Goal: Information Seeking & Learning: Learn about a topic

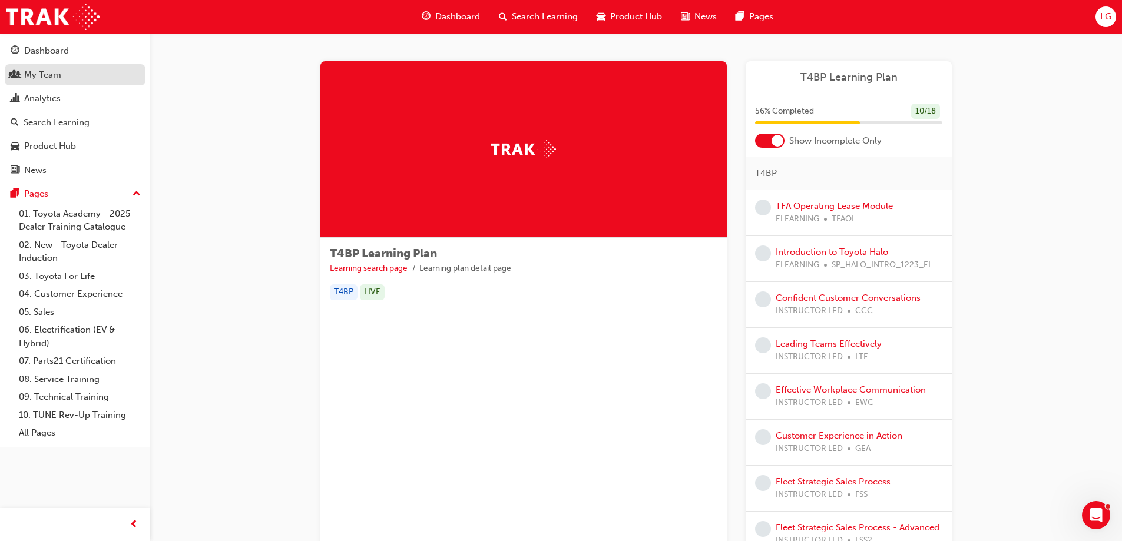
click at [41, 81] on div "My Team" at bounding box center [42, 75] width 37 height 14
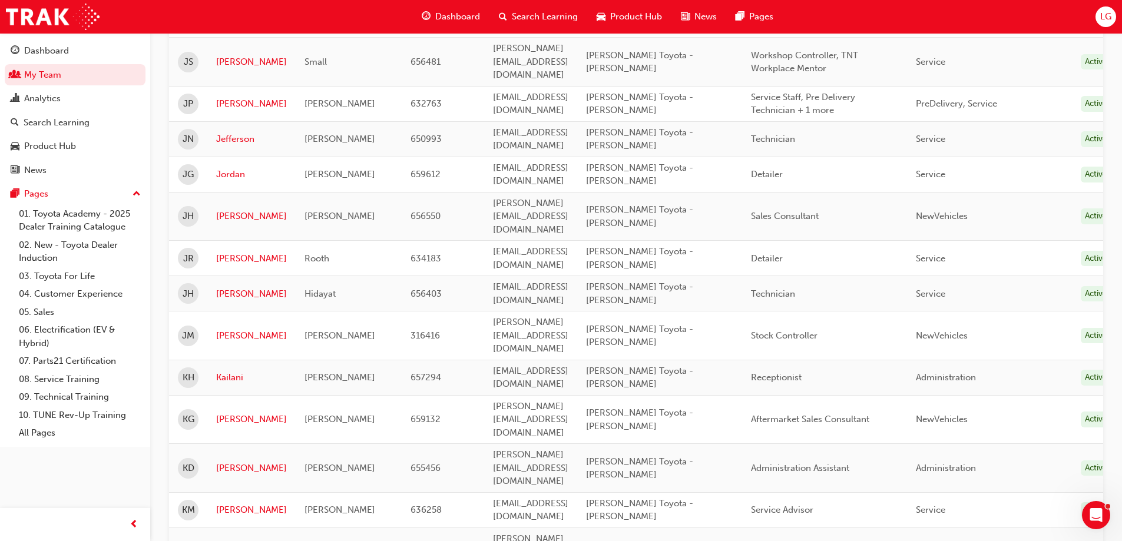
scroll to position [1354, 0]
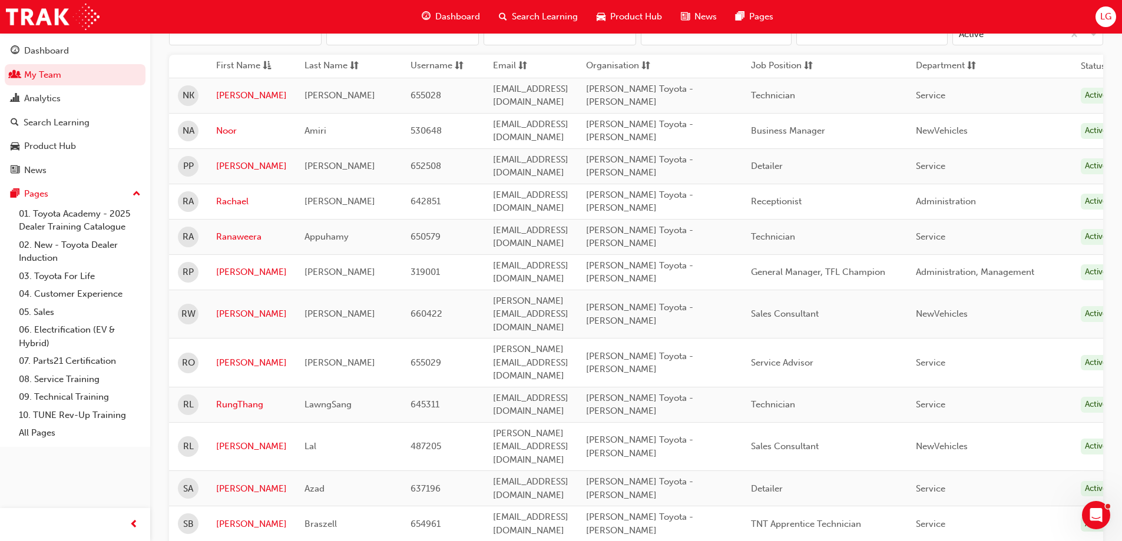
scroll to position [102, 0]
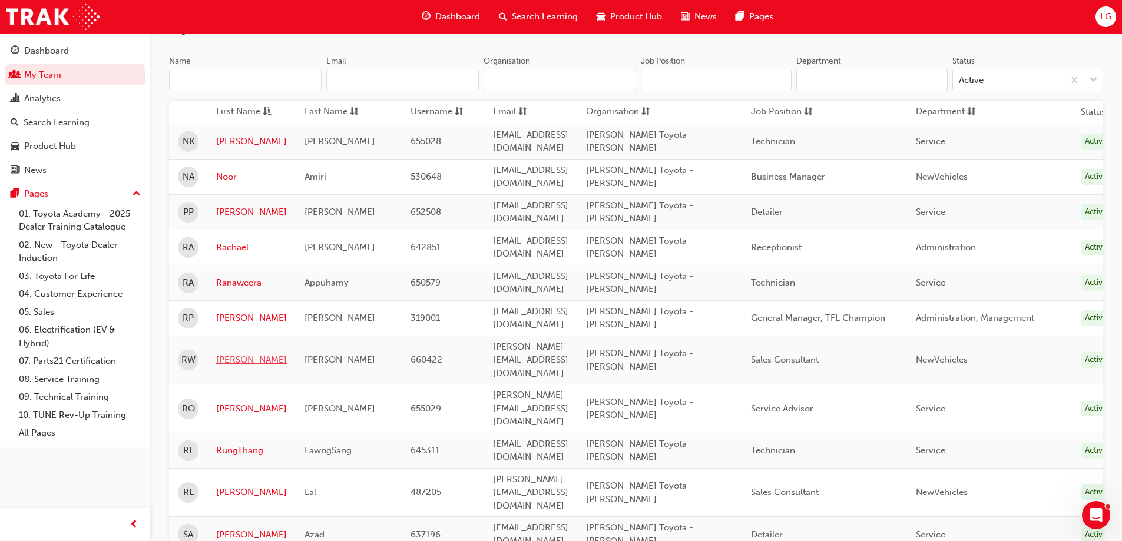
click at [228, 353] on link "[PERSON_NAME]" at bounding box center [251, 360] width 71 height 14
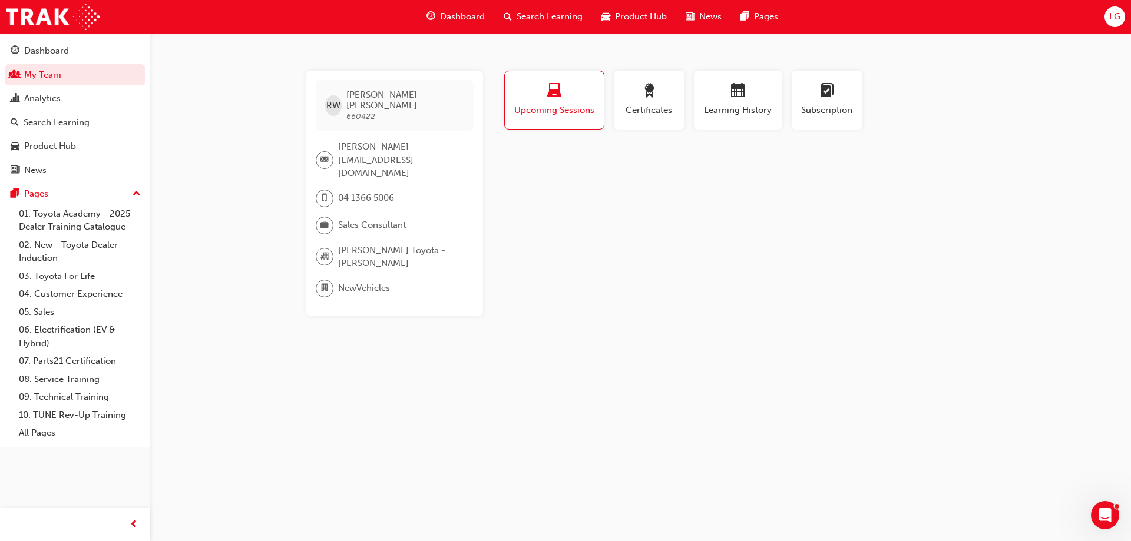
click at [553, 93] on span "laptop-icon" at bounding box center [554, 92] width 14 height 16
click at [36, 98] on div "Analytics" at bounding box center [42, 99] width 37 height 14
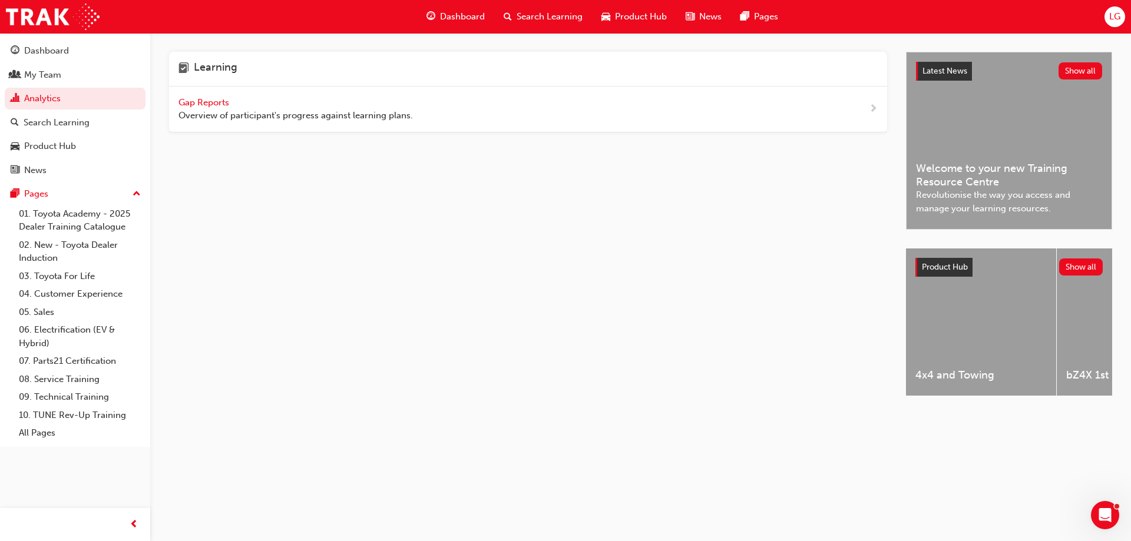
click at [196, 100] on span "Gap Reports" at bounding box center [204, 102] width 53 height 11
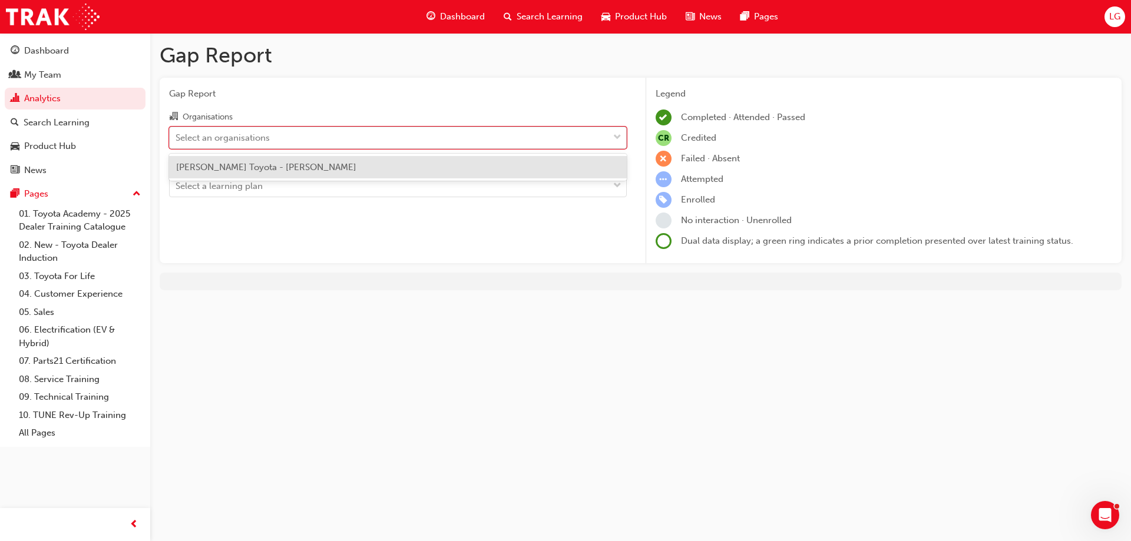
click at [618, 136] on span "down-icon" at bounding box center [617, 137] width 8 height 15
click at [177, 136] on input "Organisations option [PERSON_NAME] Toyota - [PERSON_NAME] focused, 1 of 1. 1 re…" at bounding box center [175, 137] width 1 height 10
click at [531, 168] on div "[PERSON_NAME] Toyota - [PERSON_NAME]" at bounding box center [398, 167] width 458 height 23
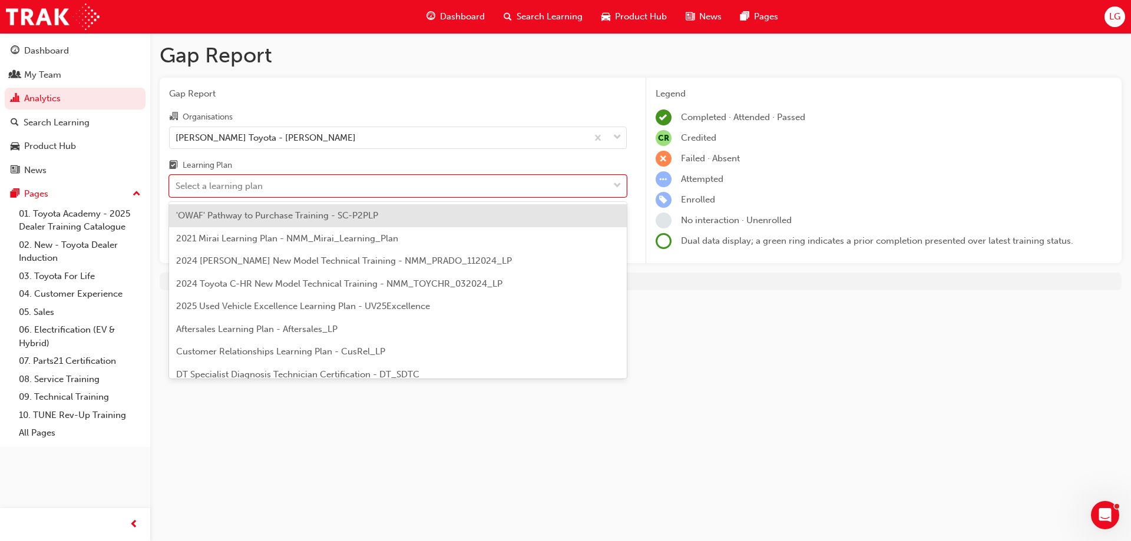
click at [616, 186] on span "down-icon" at bounding box center [617, 185] width 8 height 15
click at [177, 186] on input "Learning Plan option 'OWAF' Pathway to Purchase Training - SC-P2PLP focused, 1 …" at bounding box center [175, 186] width 1 height 10
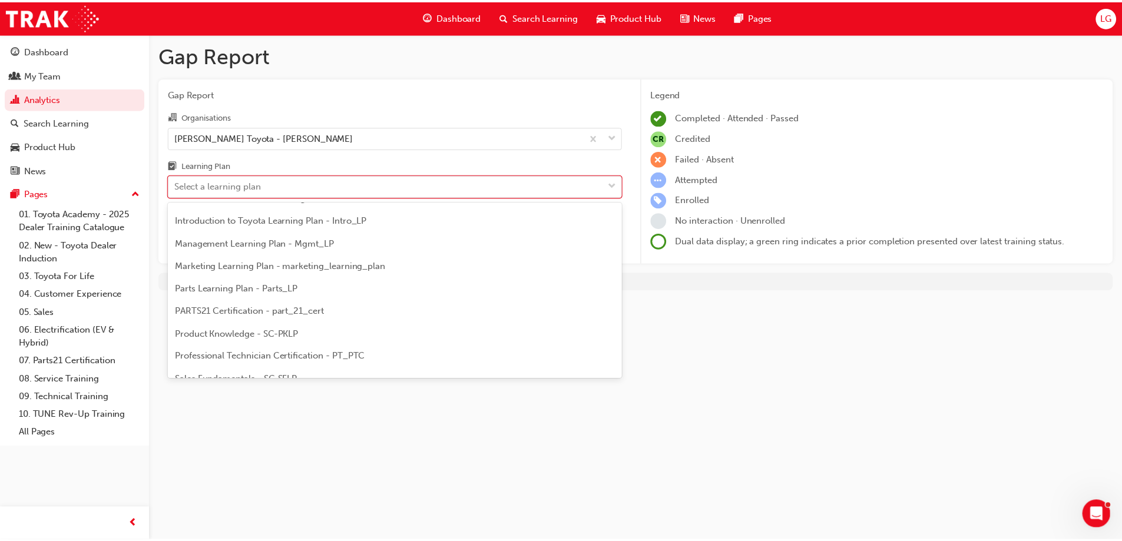
scroll to position [177, 0]
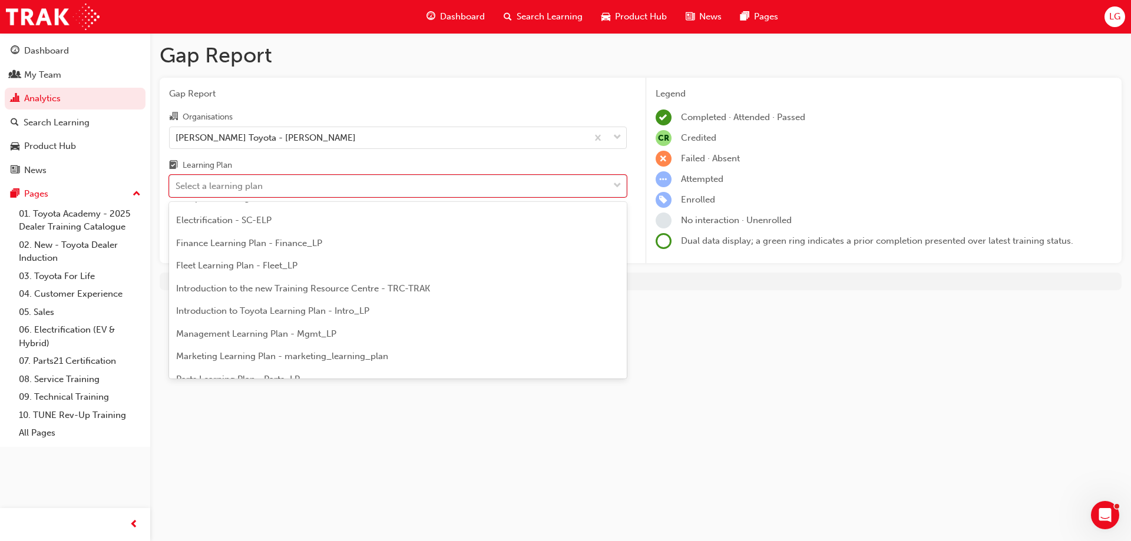
click at [277, 310] on span "Introduction to Toyota Learning Plan - Intro_LP" at bounding box center [272, 311] width 193 height 11
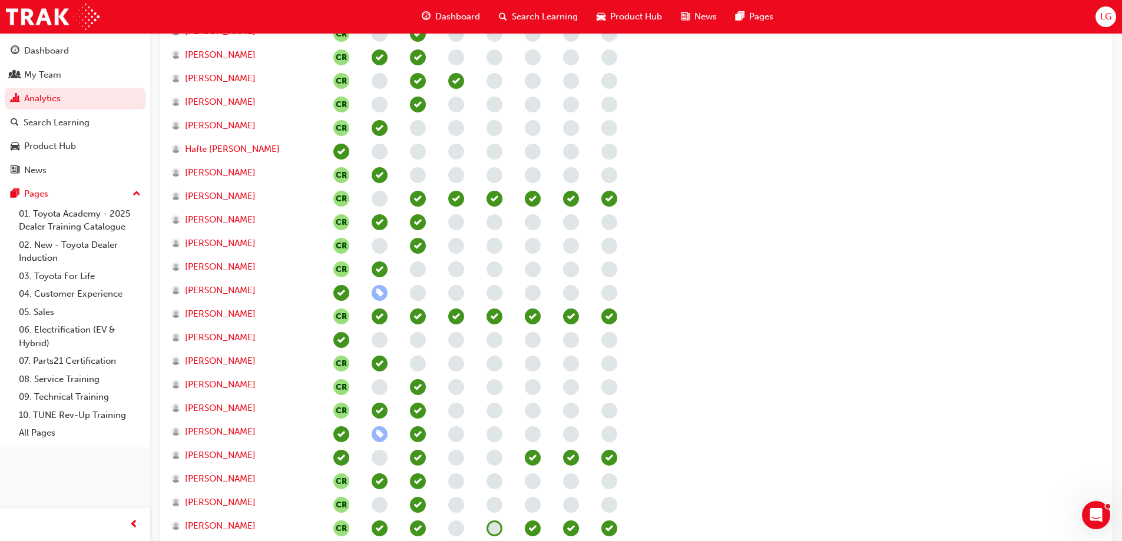
scroll to position [883, 0]
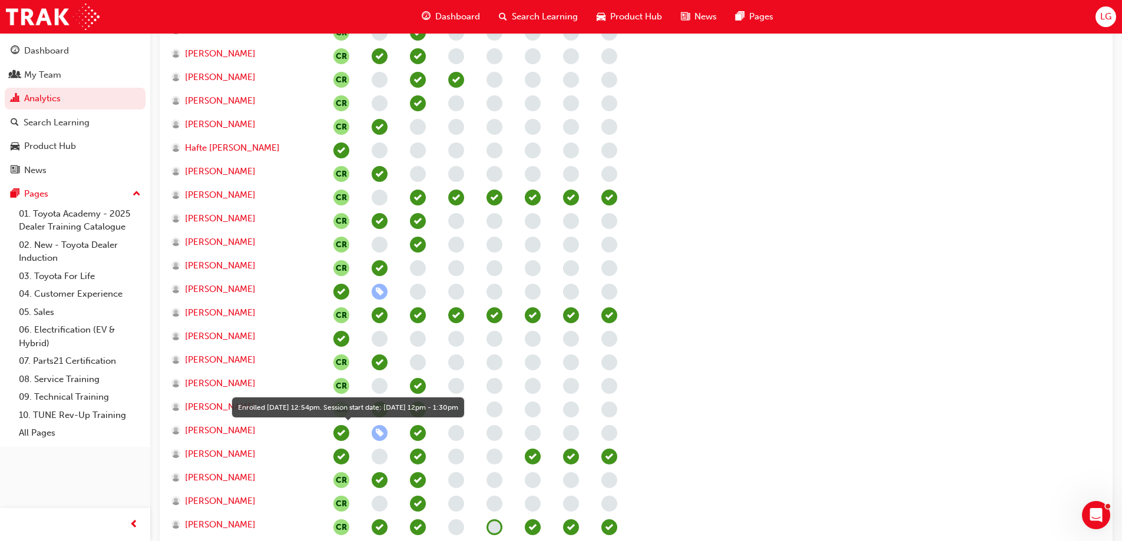
click at [377, 433] on span "learningRecordVerb_ENROLL-icon" at bounding box center [380, 433] width 16 height 16
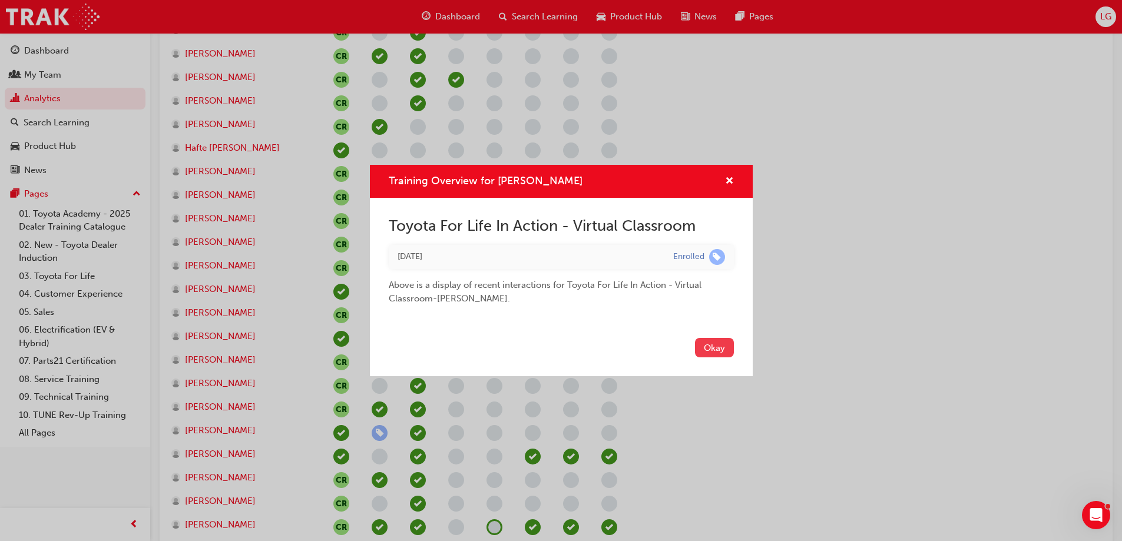
click at [715, 347] on button "Okay" at bounding box center [714, 347] width 39 height 19
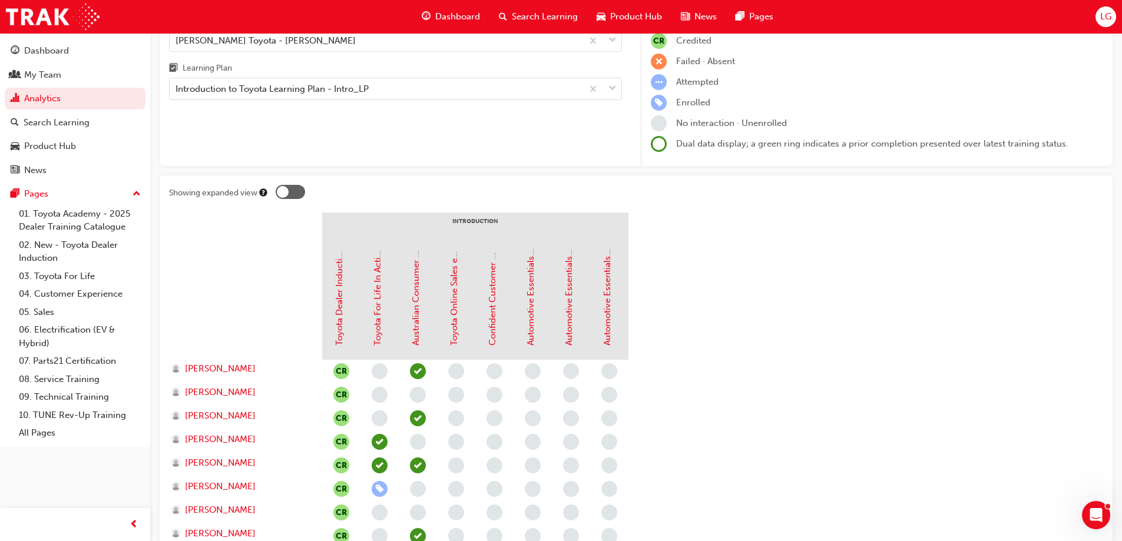
scroll to position [0, 0]
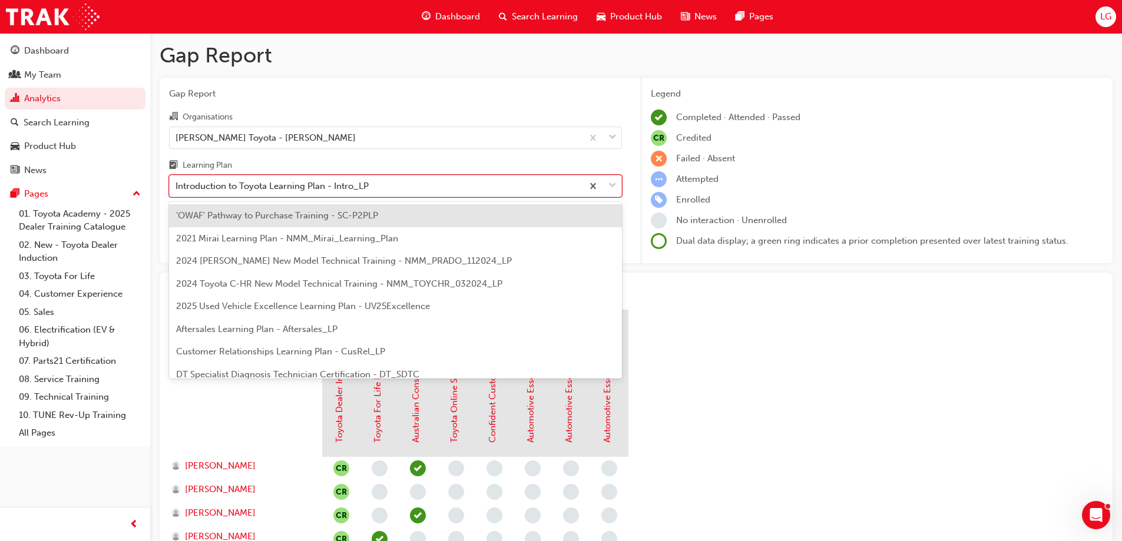
click at [397, 188] on div "Introduction to Toyota Learning Plan - Intro_LP" at bounding box center [376, 186] width 413 height 21
click at [177, 188] on input "Learning Plan option Introduction to Toyota Learning Plan - Intro_LP, selected.…" at bounding box center [175, 186] width 1 height 10
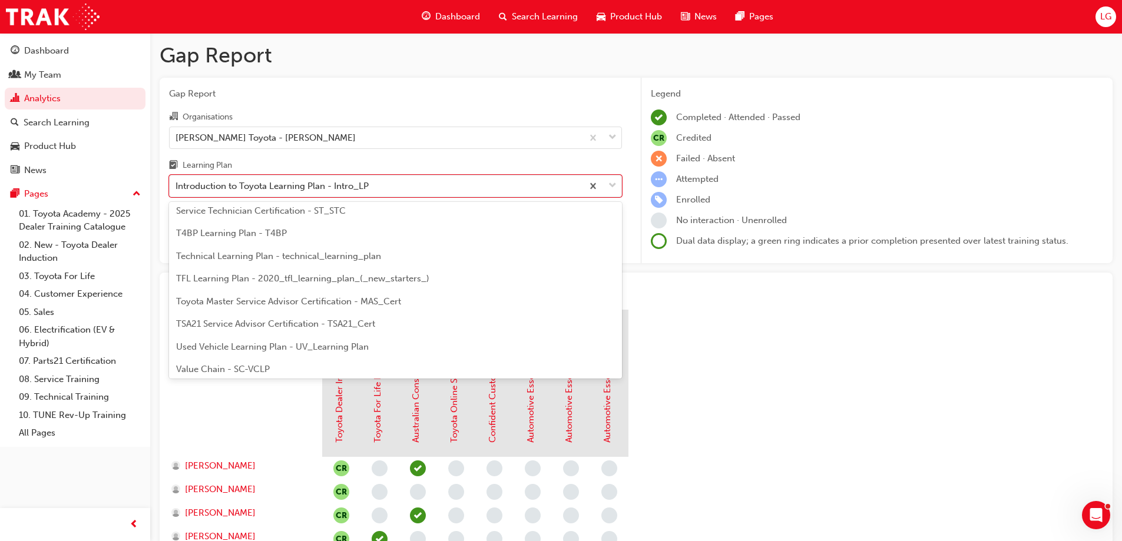
scroll to position [482, 0]
click at [241, 278] on span "TFL Learning Plan - 2020_tfl_learning_plan_(_new_starters_)" at bounding box center [302, 278] width 253 height 11
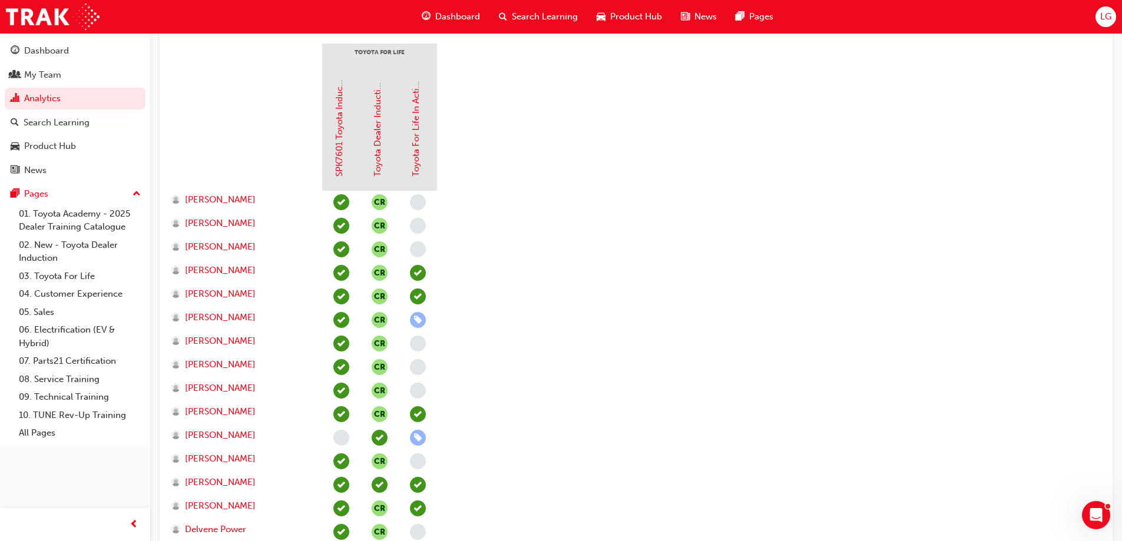
scroll to position [118, 0]
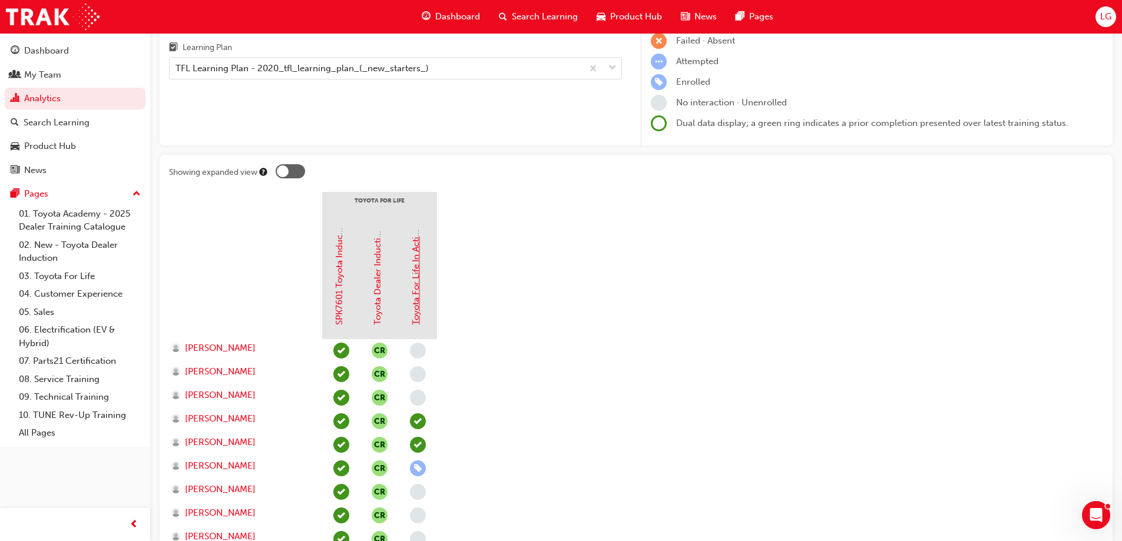
click at [417, 282] on link "Toyota For Life In Action - Virtual Classroom" at bounding box center [415, 234] width 11 height 181
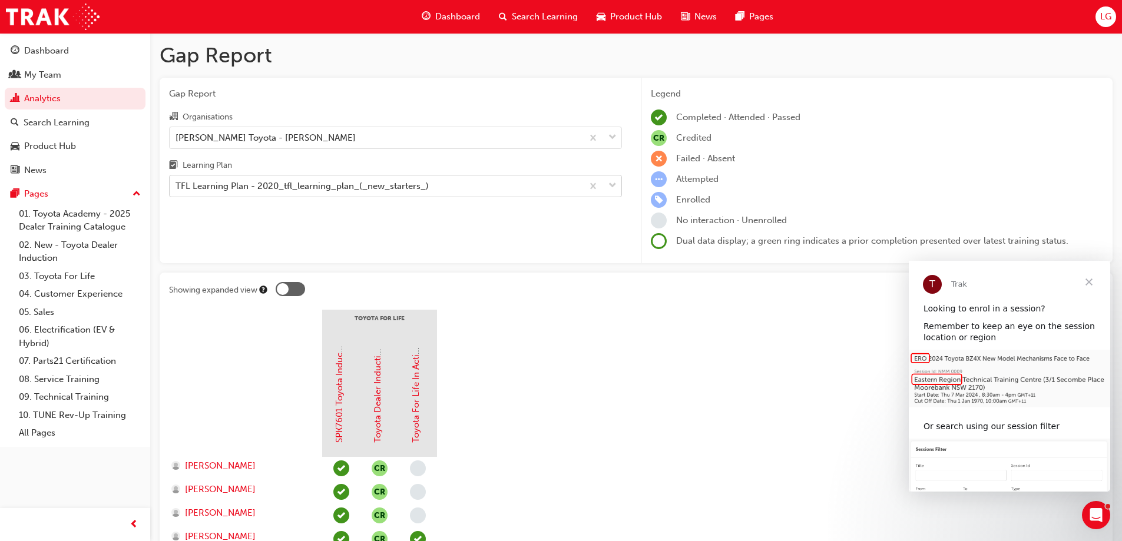
click at [300, 189] on div "TFL Learning Plan - 2020_tfl_learning_plan_(_new_starters_)" at bounding box center [301, 187] width 253 height 14
click at [177, 189] on input "Learning Plan TFL Learning Plan - 2020_tfl_learning_plan_(_new_starters_)" at bounding box center [175, 186] width 1 height 10
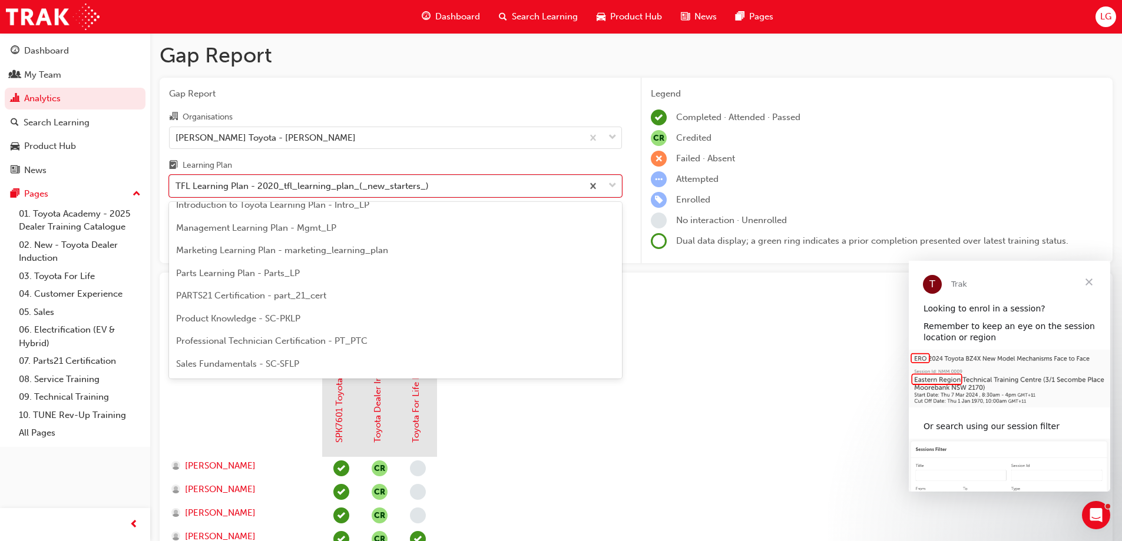
scroll to position [224, 0]
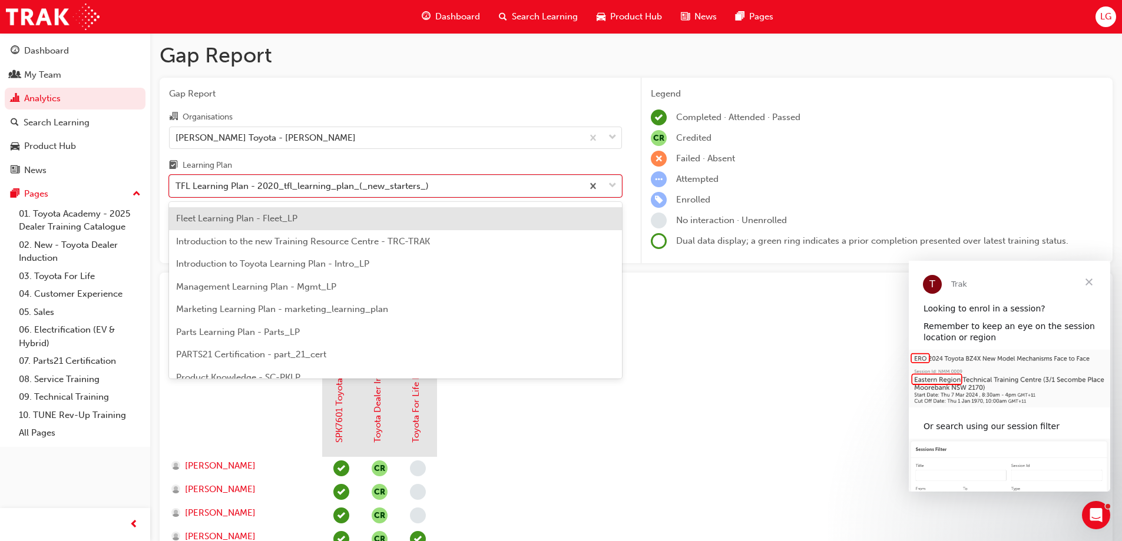
click at [246, 224] on div "Fleet Learning Plan - Fleet_LP" at bounding box center [395, 218] width 453 height 23
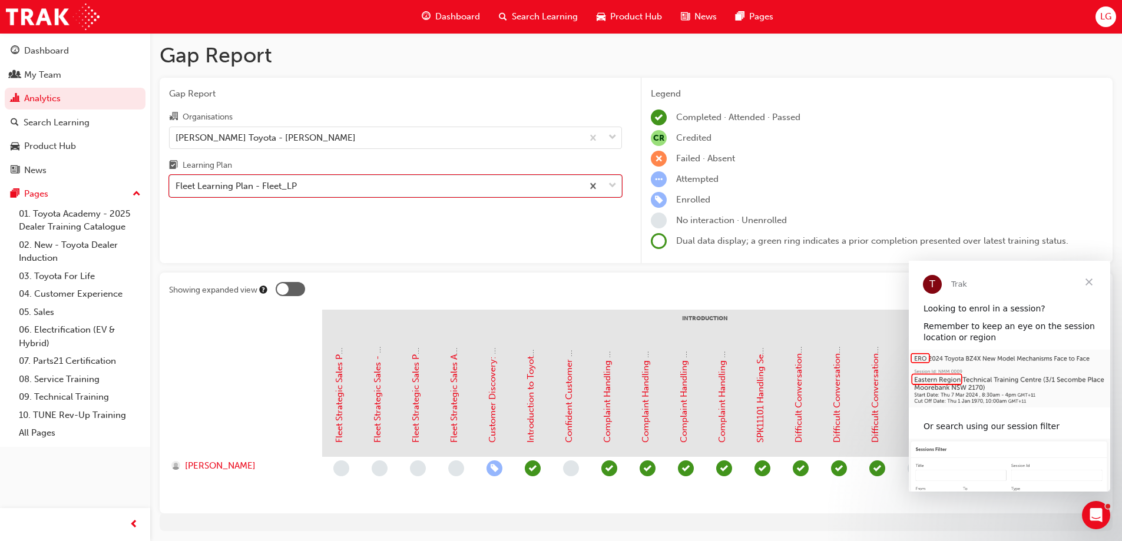
click at [277, 191] on div "Fleet Learning Plan - Fleet_LP" at bounding box center [235, 187] width 121 height 14
click at [177, 191] on input "Learning Plan option Fleet Learning Plan - Fleet_LP, selected. 0 results availa…" at bounding box center [175, 186] width 1 height 10
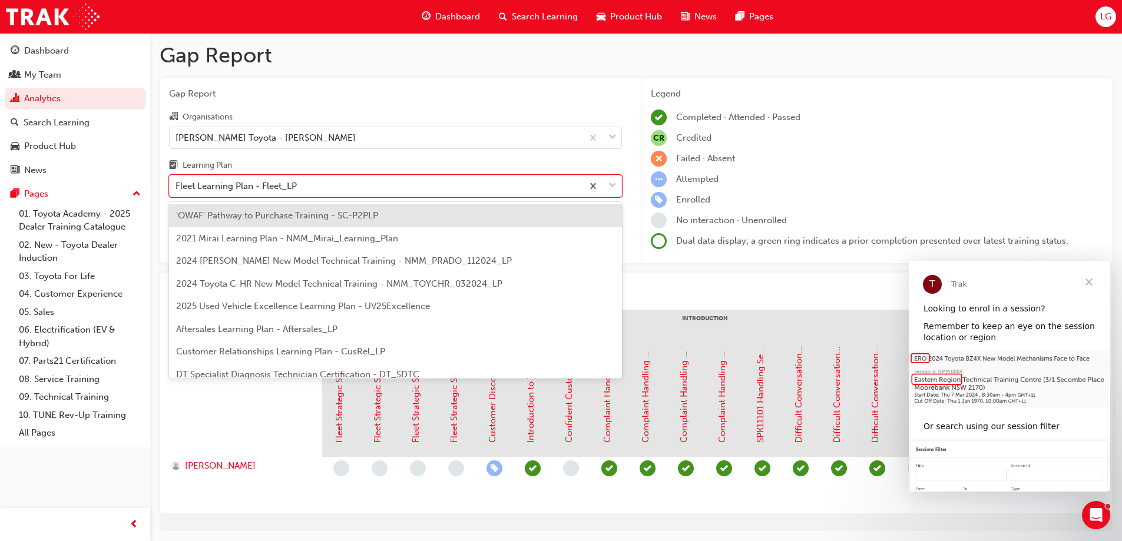
click at [268, 221] on div "'OWAF' Pathway to Purchase Training - SC-P2PLP" at bounding box center [395, 215] width 453 height 23
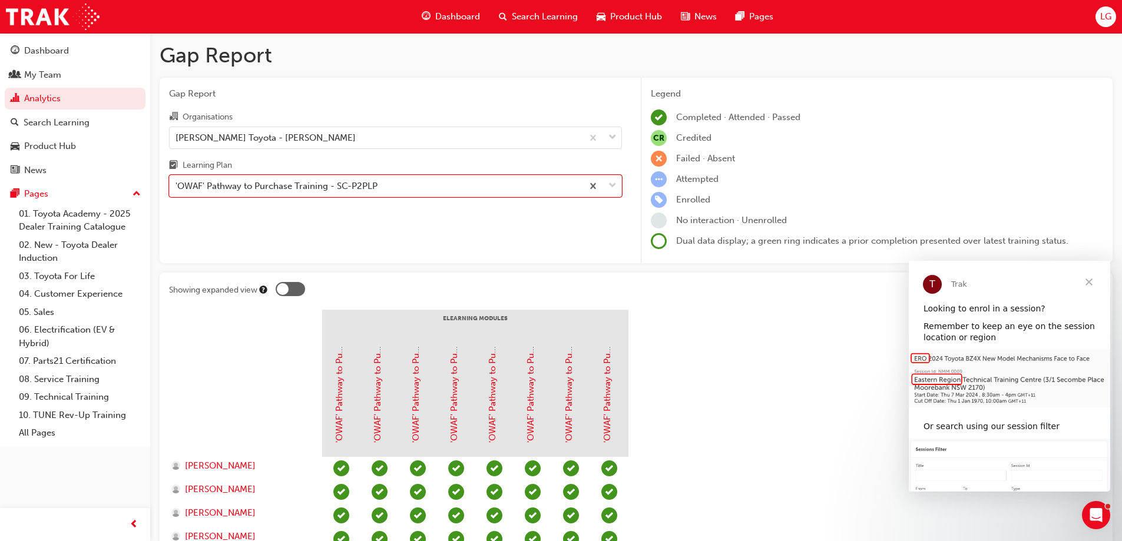
click at [263, 186] on div "'OWAF' Pathway to Purchase Training - SC-P2PLP" at bounding box center [276, 187] width 202 height 14
click at [177, 186] on input "Learning Plan option 'OWAF' Pathway to Purchase Training - SC-P2PLP, selected. …" at bounding box center [175, 186] width 1 height 10
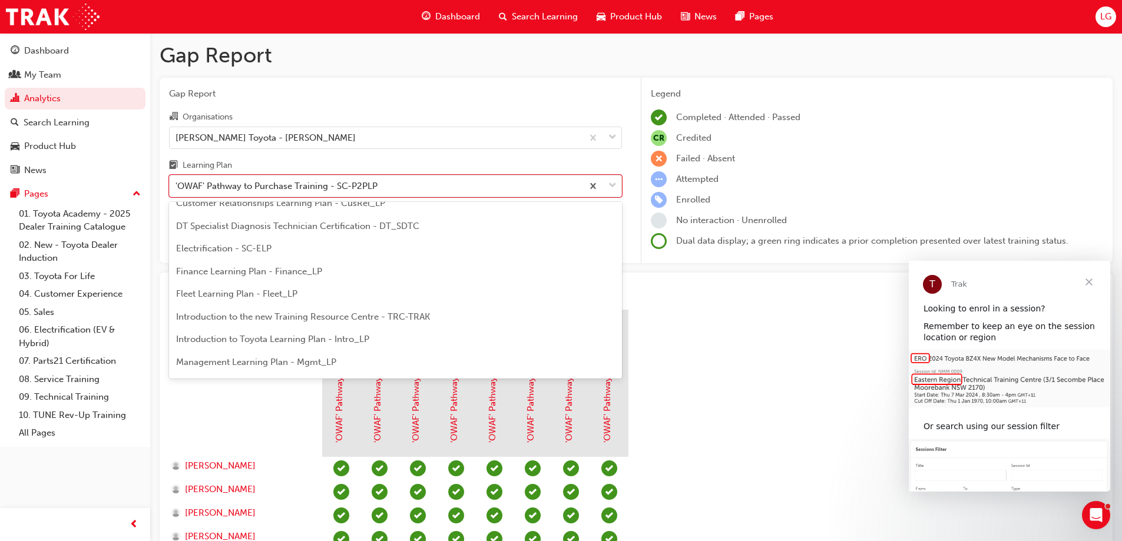
scroll to position [37, 0]
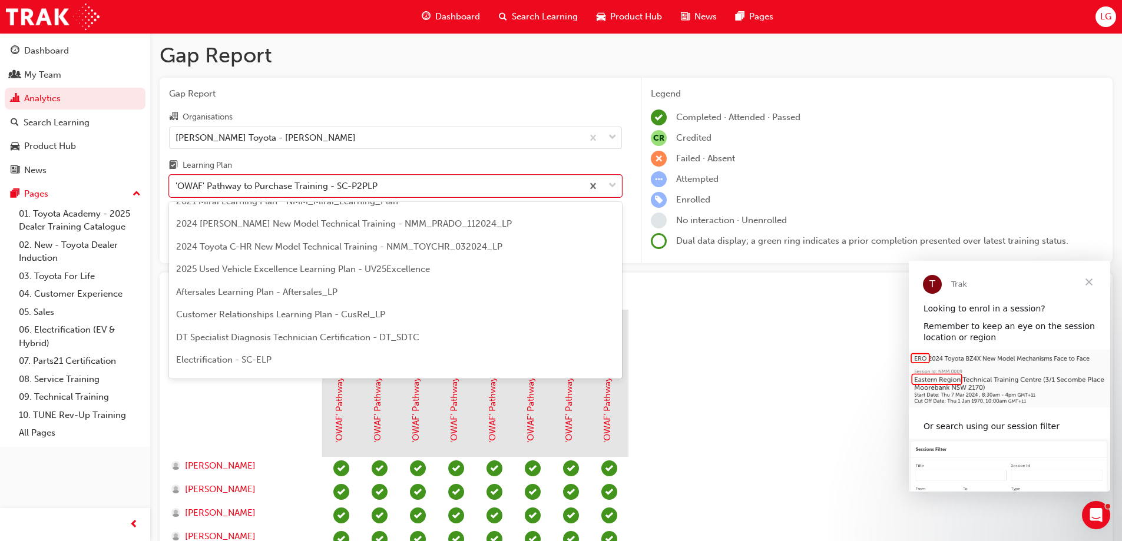
click at [505, 14] on span "search-icon" at bounding box center [503, 16] width 8 height 15
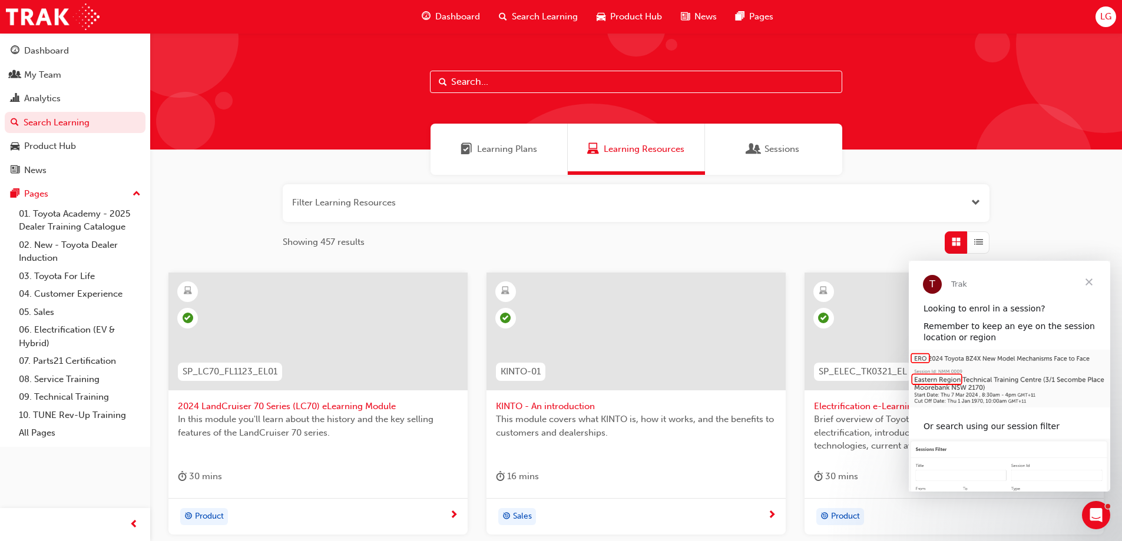
click at [452, 78] on input "text" at bounding box center [636, 82] width 412 height 22
click at [499, 146] on span "Learning Plans" at bounding box center [507, 149] width 60 height 14
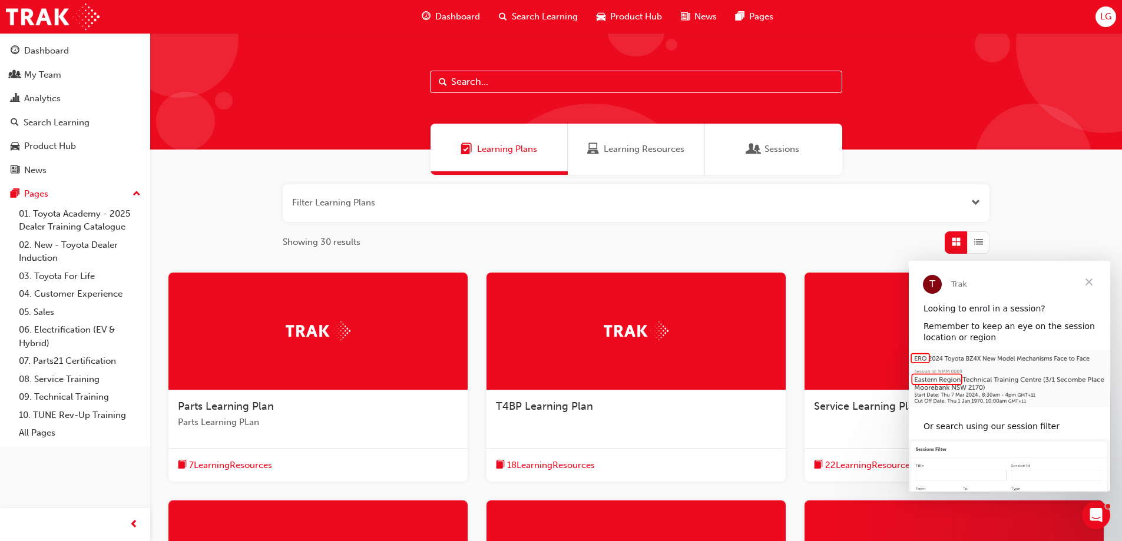
click at [479, 82] on input "text" at bounding box center [636, 82] width 412 height 22
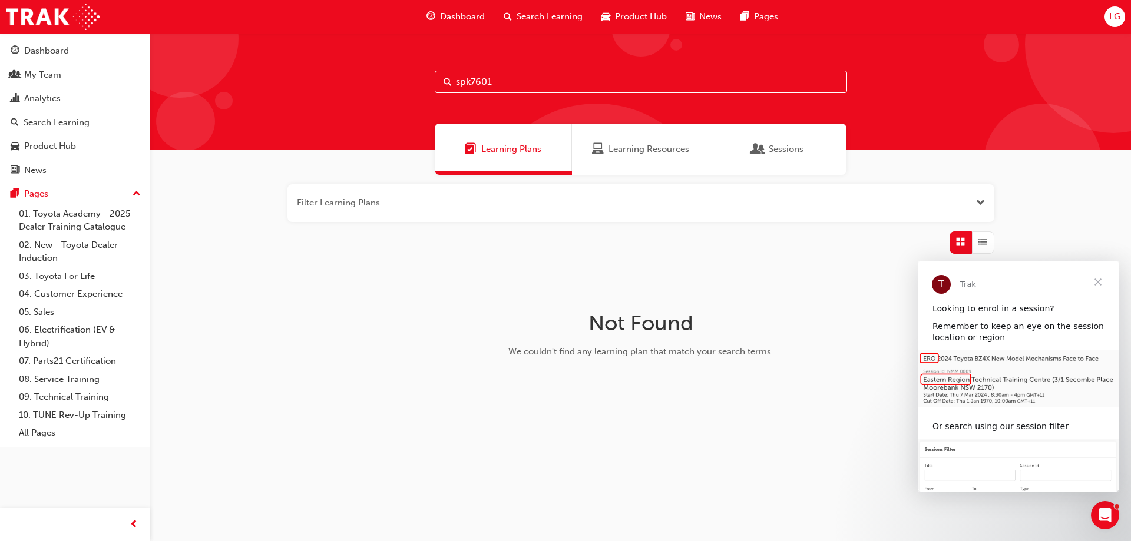
type input "spk7601"
click at [59, 124] on div "Search Learning" at bounding box center [57, 123] width 66 height 14
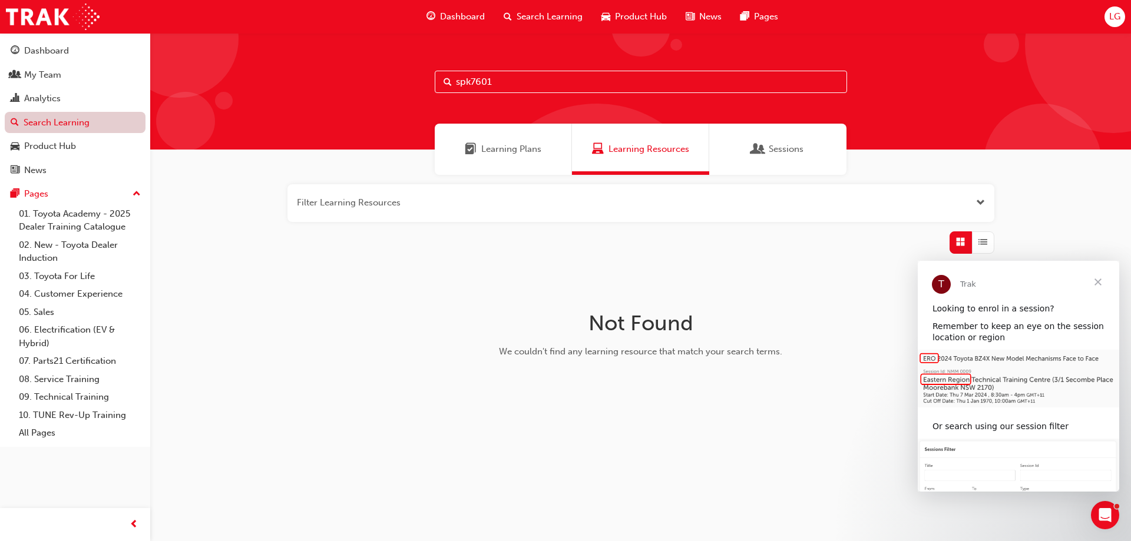
click at [58, 124] on link "Search Learning" at bounding box center [75, 123] width 141 height 22
click at [44, 97] on div "Analytics" at bounding box center [42, 99] width 37 height 14
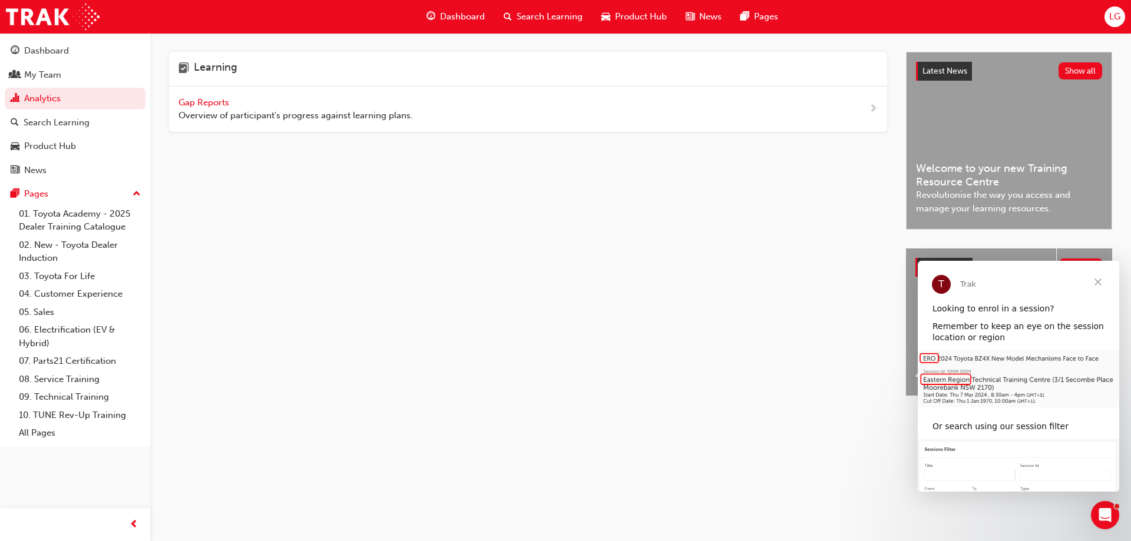
click at [204, 101] on span "Gap Reports" at bounding box center [204, 102] width 53 height 11
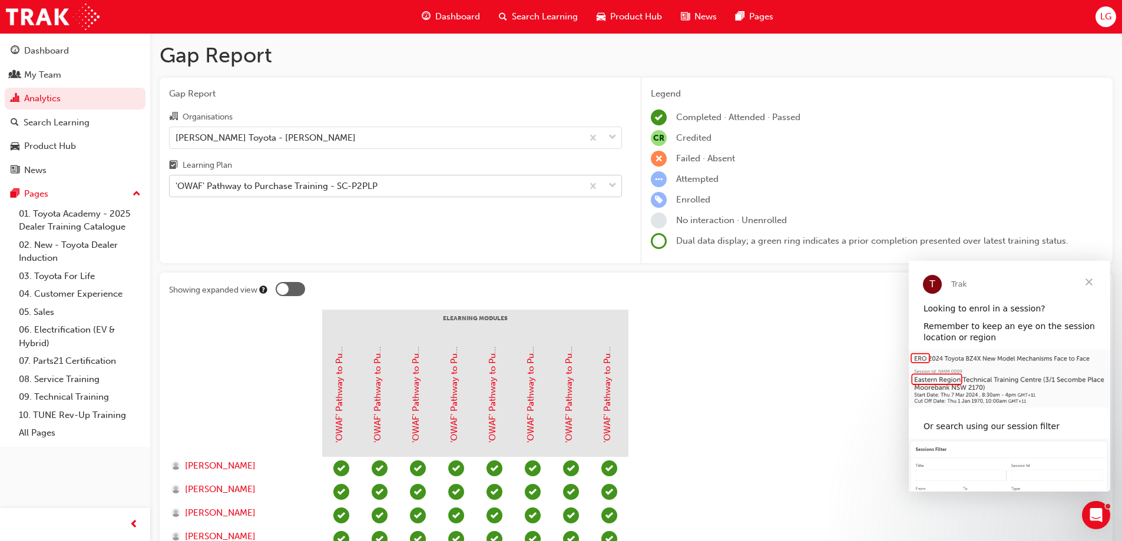
click at [336, 184] on div "'OWAF' Pathway to Purchase Training - SC-P2PLP" at bounding box center [276, 187] width 202 height 14
click at [177, 184] on input "Learning Plan 'OWAF' Pathway to Purchase Training - SC-P2PLP" at bounding box center [175, 186] width 1 height 10
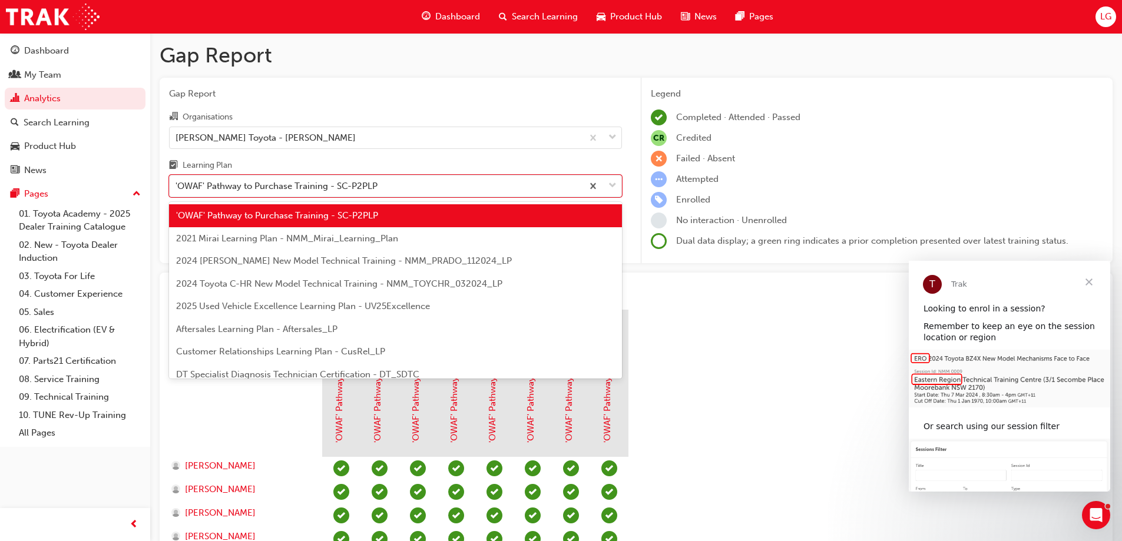
click at [293, 334] on div "Aftersales Learning Plan - Aftersales_LP" at bounding box center [395, 329] width 453 height 23
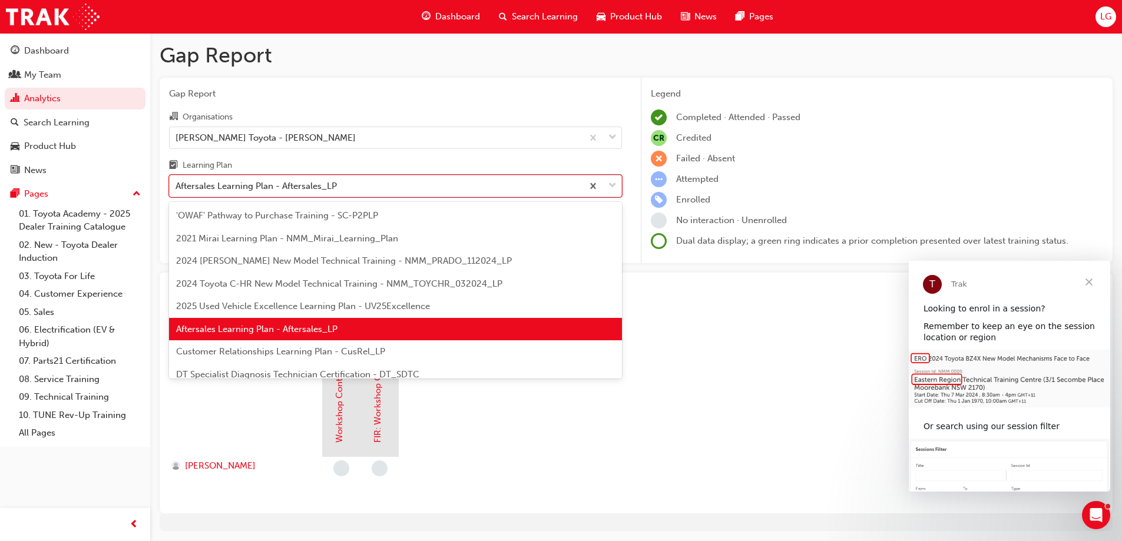
click at [343, 190] on div "Aftersales Learning Plan - Aftersales_LP" at bounding box center [376, 186] width 413 height 21
click at [177, 190] on input "Learning Plan option Aftersales Learning Plan - Aftersales_LP, selected. option…" at bounding box center [175, 186] width 1 height 10
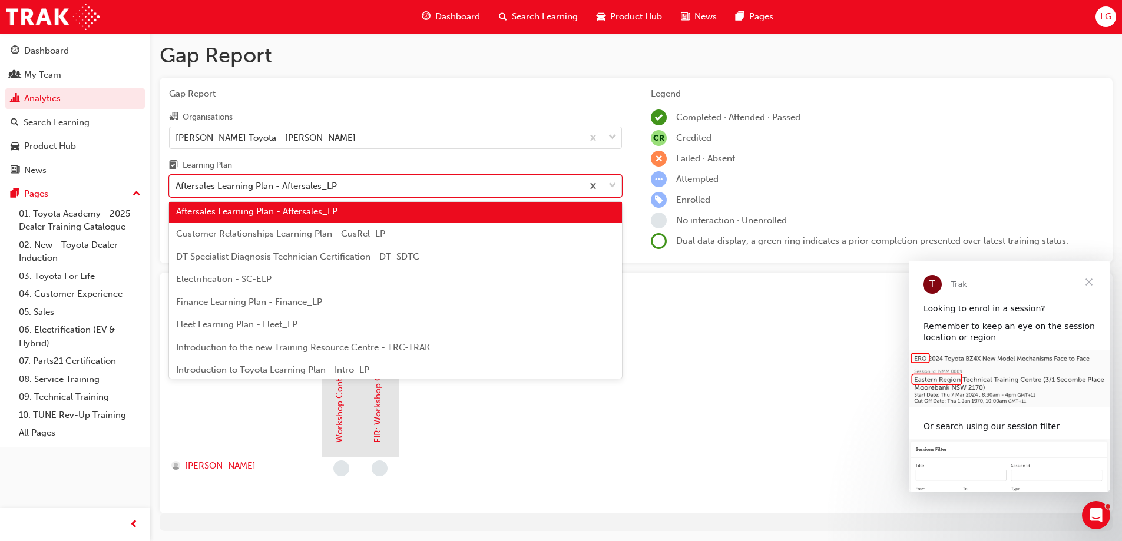
scroll to position [236, 0]
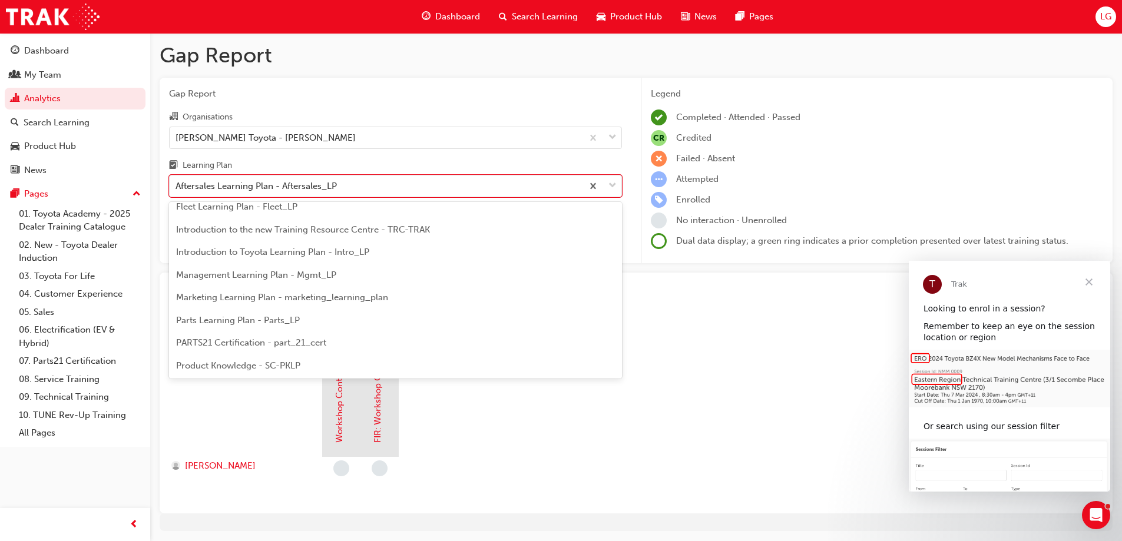
click at [255, 210] on span "Fleet Learning Plan - Fleet_LP" at bounding box center [236, 206] width 121 height 11
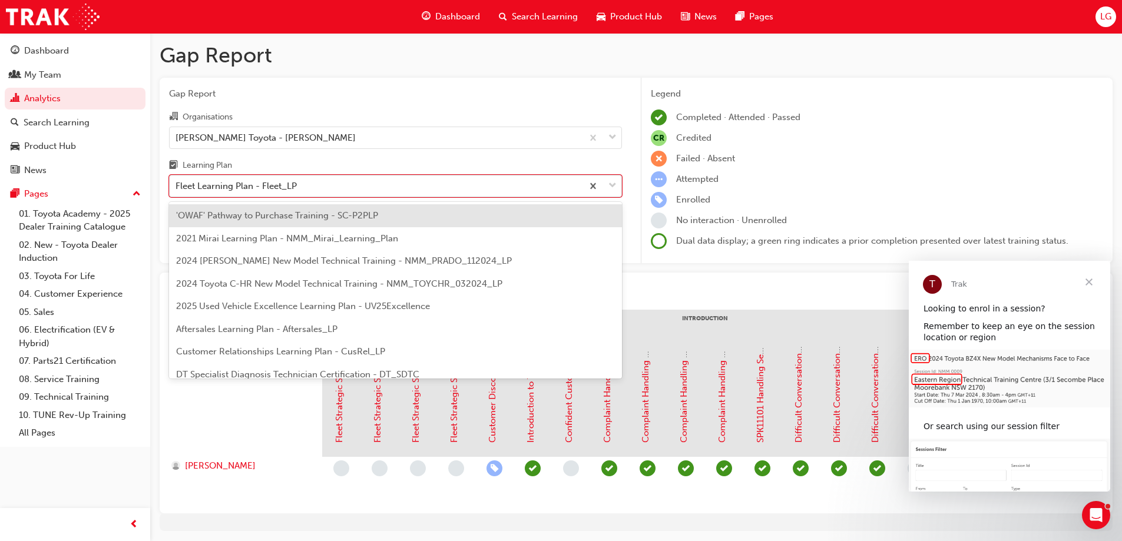
click at [286, 189] on div "Fleet Learning Plan - Fleet_LP" at bounding box center [235, 187] width 121 height 14
click at [177, 189] on input "Learning Plan option Fleet Learning Plan - Fleet_LP, selected. option 'OWAF' Pa…" at bounding box center [175, 186] width 1 height 10
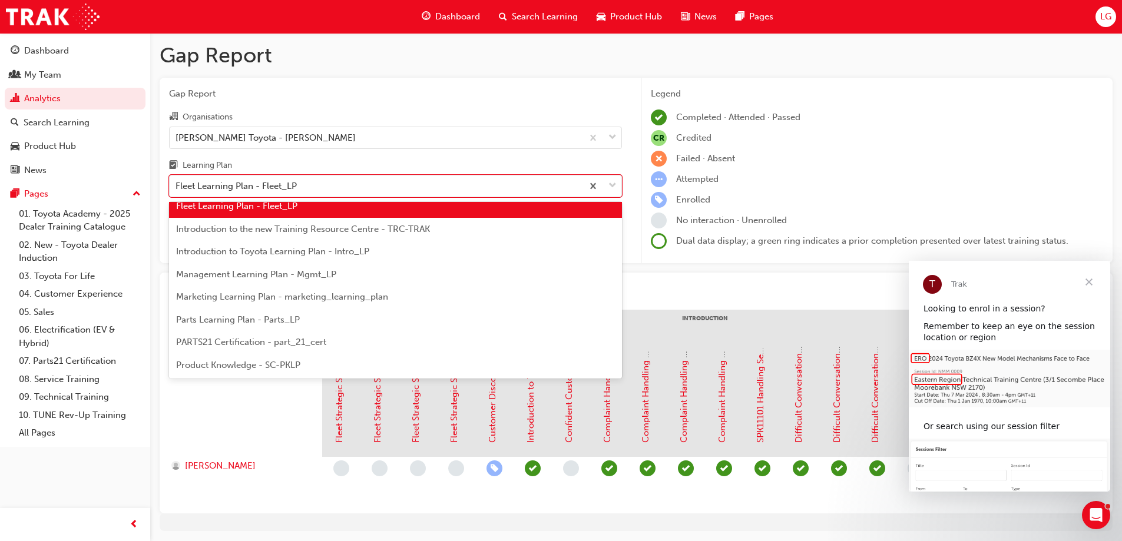
scroll to position [260, 0]
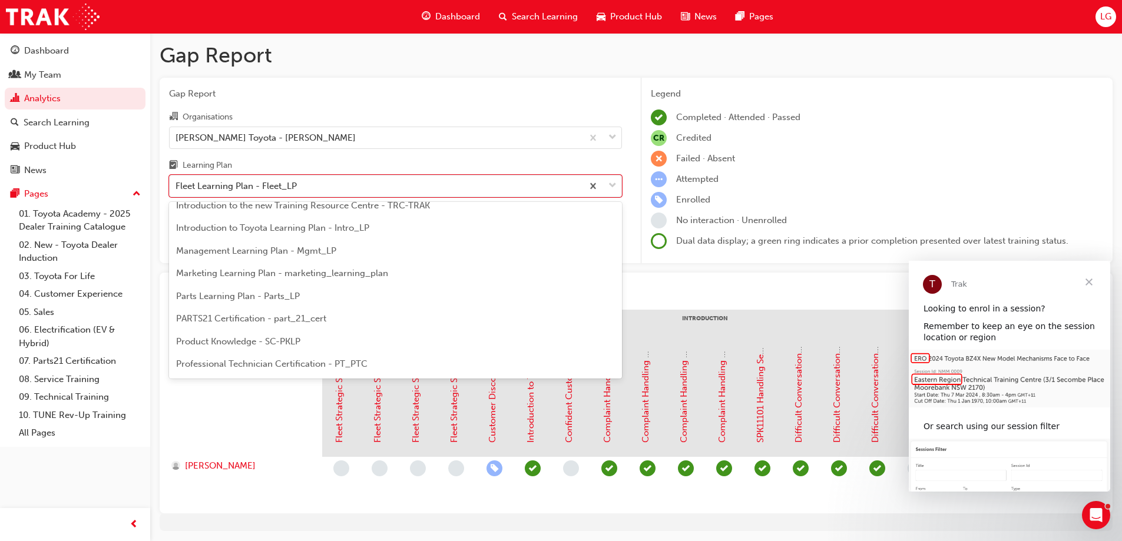
click at [264, 230] on span "Introduction to Toyota Learning Plan - Intro_LP" at bounding box center [272, 228] width 193 height 11
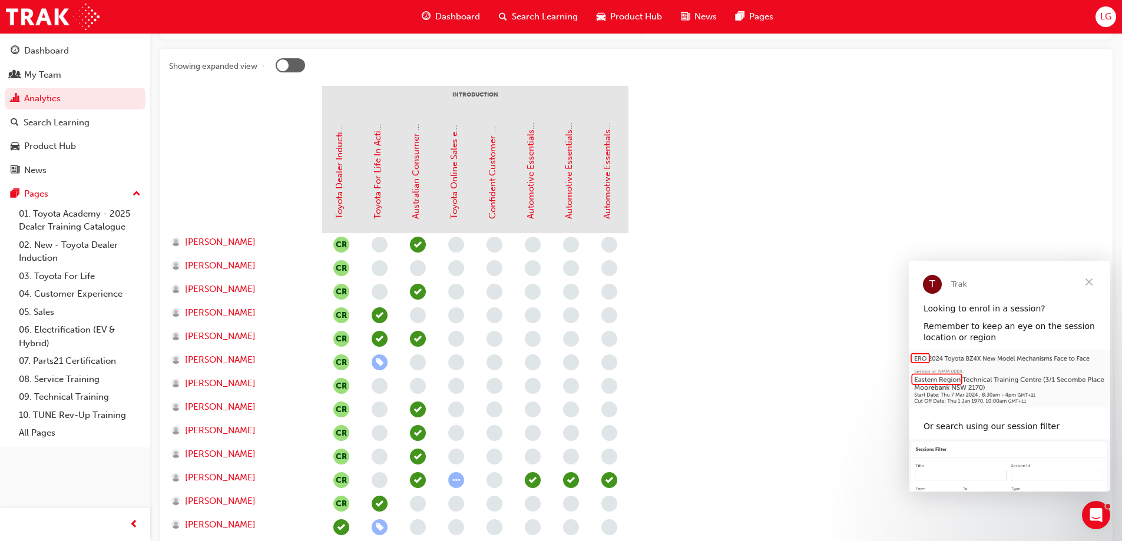
scroll to position [236, 0]
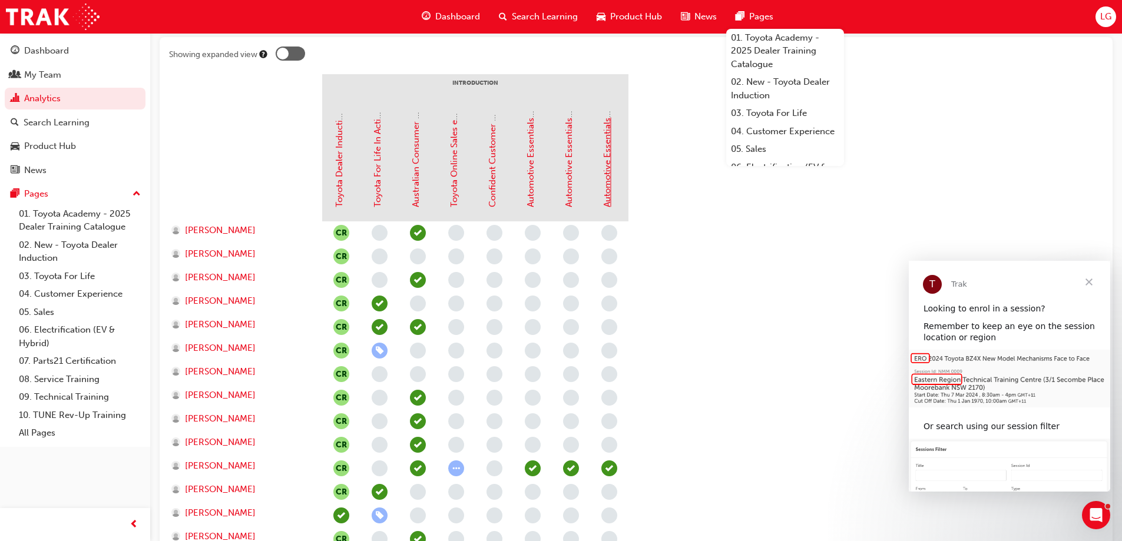
click at [610, 173] on link "Automotive Essentials Program Module 3: Technical Knowledge" at bounding box center [607, 78] width 11 height 260
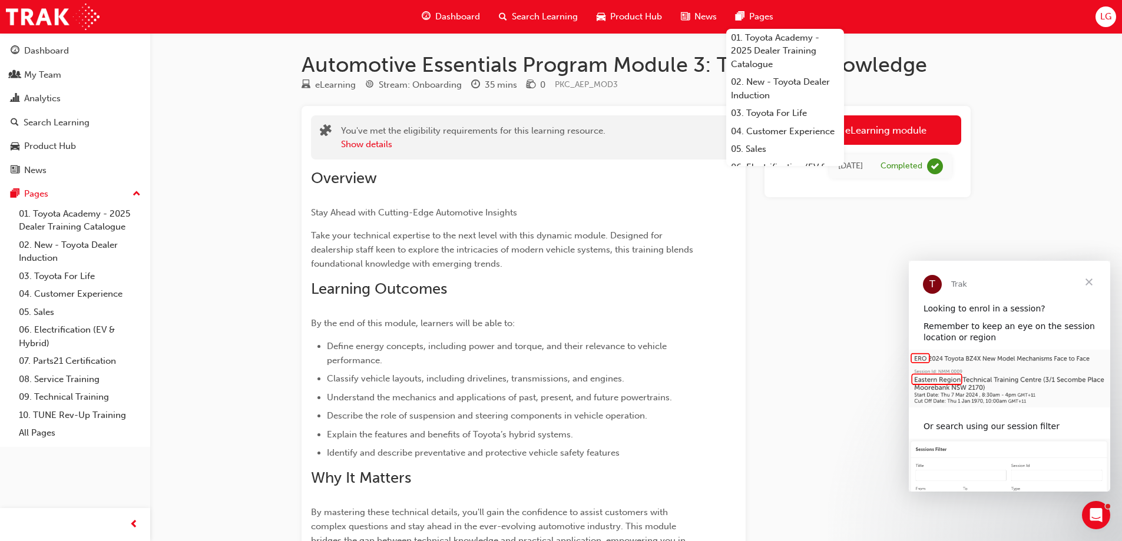
click at [209, 102] on div "Automotive Essentials Program Module 3: Technical Knowledge eLearning Stream: O…" at bounding box center [561, 374] width 1122 height 749
click at [770, 230] on div "Launch eLearning module [DATE] Completed" at bounding box center [867, 394] width 206 height 576
click at [800, 231] on div "Launch eLearning module [DATE] Completed" at bounding box center [867, 394] width 206 height 576
click at [262, 115] on div "Automotive Essentials Program Module 3: Technical Knowledge eLearning Stream: O…" at bounding box center [561, 374] width 1122 height 749
